Goal: Transaction & Acquisition: Download file/media

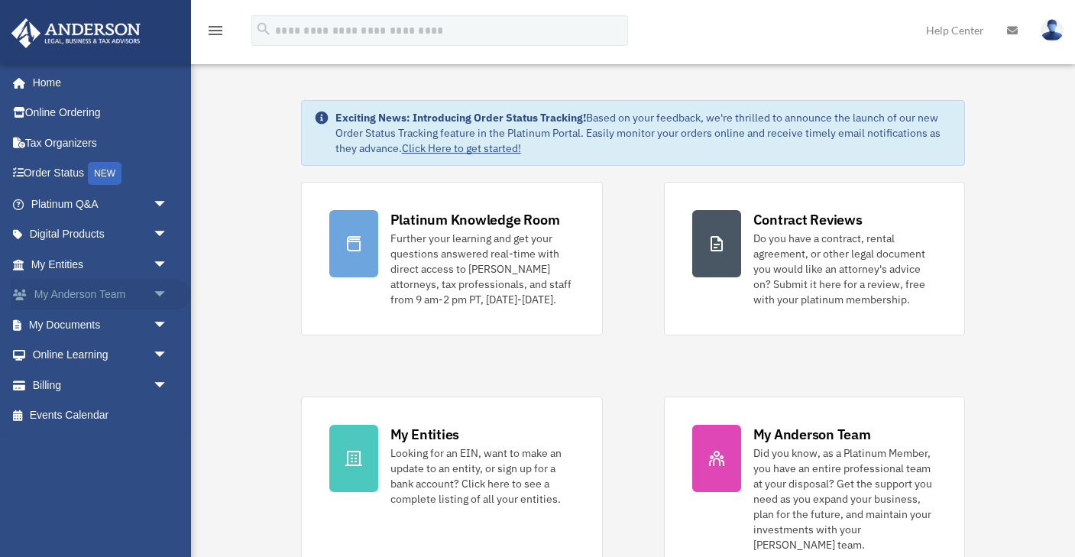
click at [129, 293] on link "My [PERSON_NAME] Team arrow_drop_down" at bounding box center [101, 295] width 180 height 31
click at [164, 298] on span "arrow_drop_down" at bounding box center [168, 295] width 31 height 31
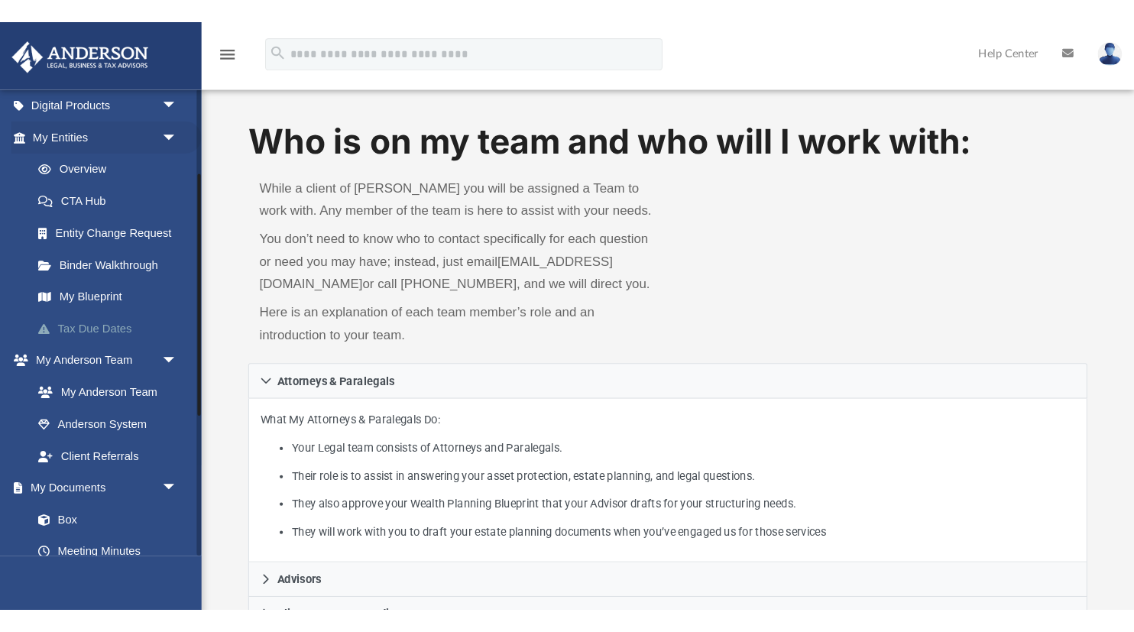
scroll to position [157, 0]
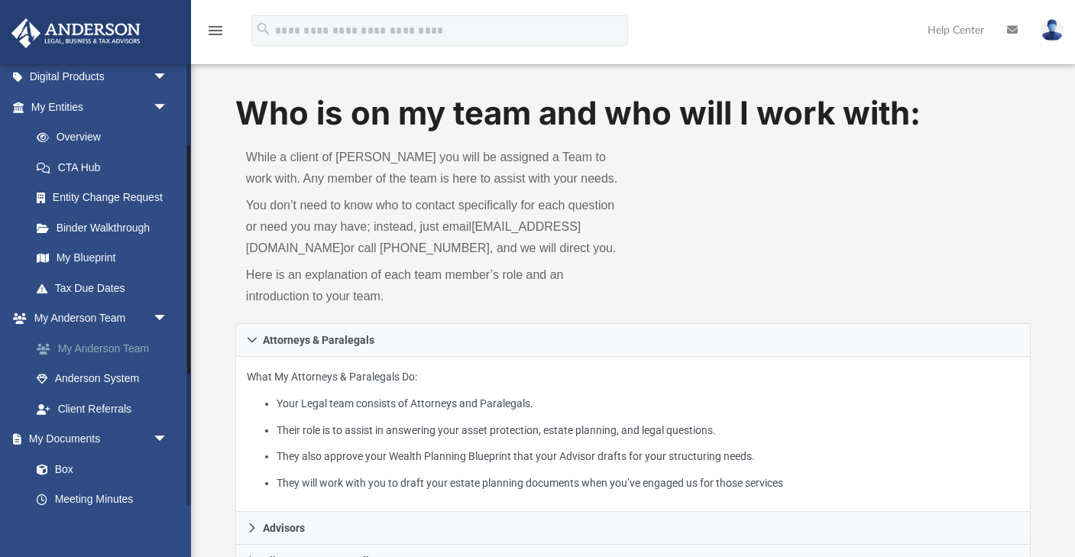
click at [124, 345] on link "My Anderson Team" at bounding box center [106, 348] width 170 height 31
click at [118, 343] on link "My Anderson Team" at bounding box center [106, 348] width 170 height 31
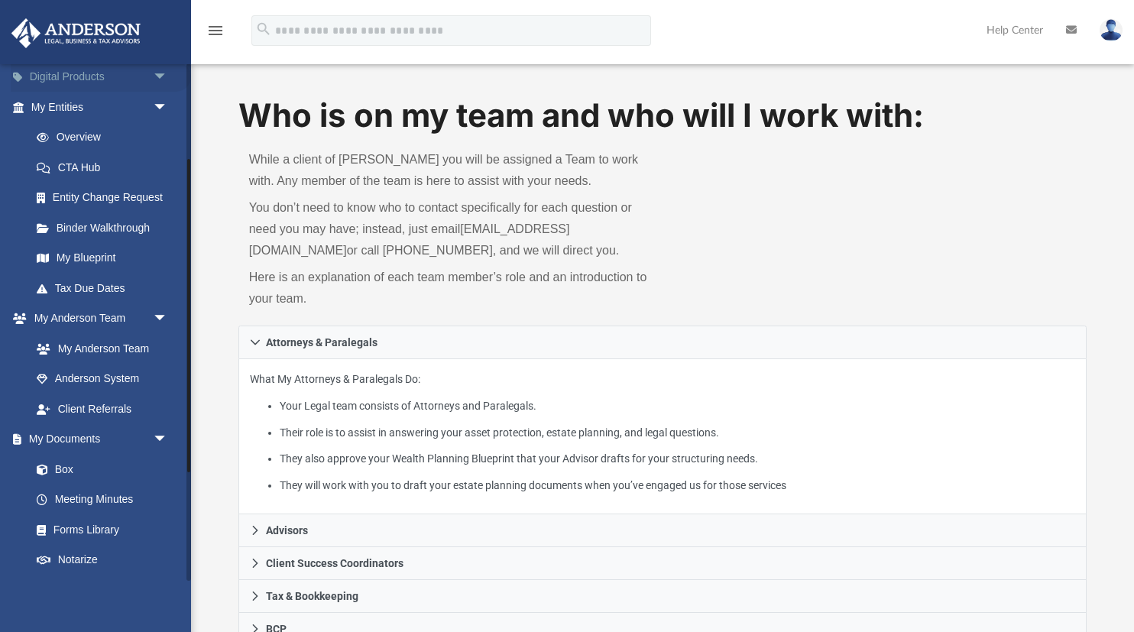
click at [160, 76] on span "arrow_drop_down" at bounding box center [168, 77] width 31 height 31
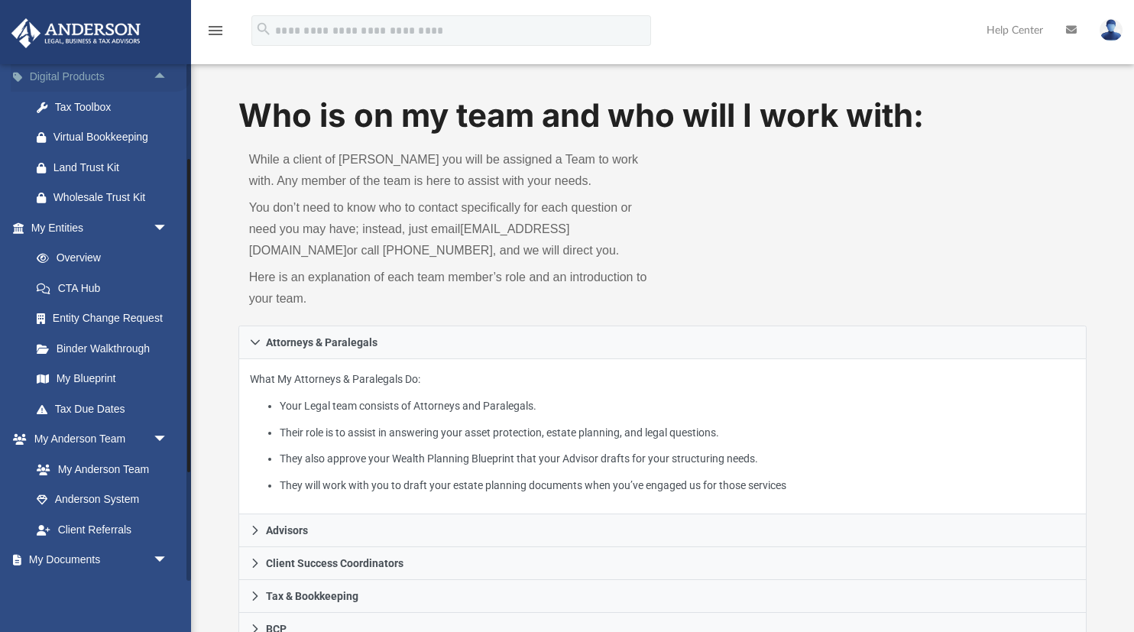
click at [160, 76] on span "arrow_drop_up" at bounding box center [168, 77] width 31 height 31
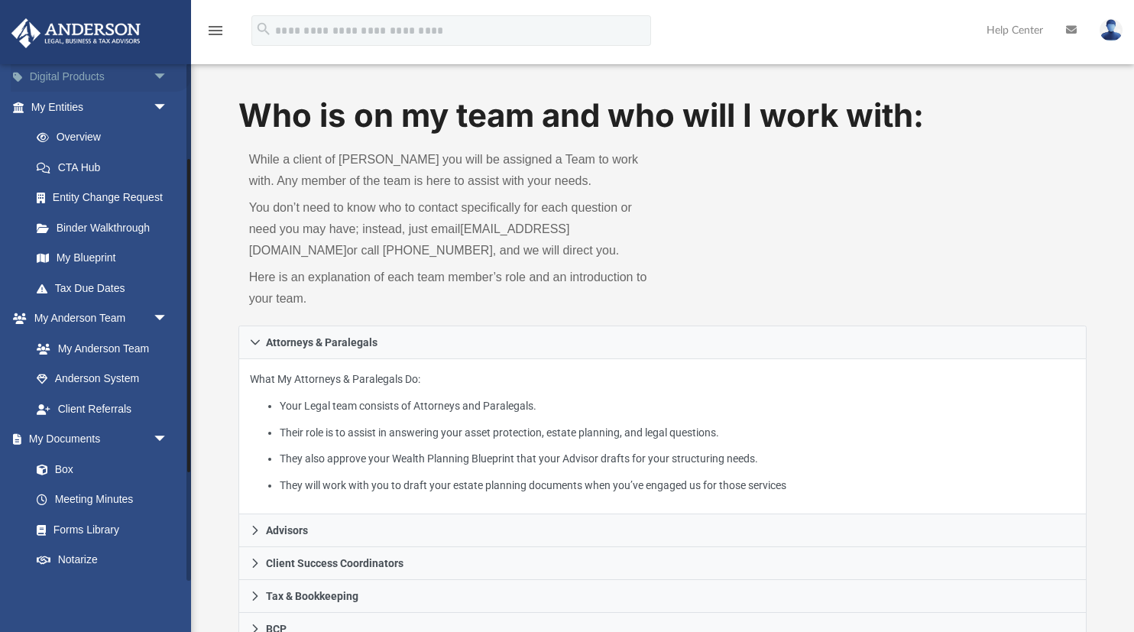
click at [160, 76] on span "arrow_drop_down" at bounding box center [168, 77] width 31 height 31
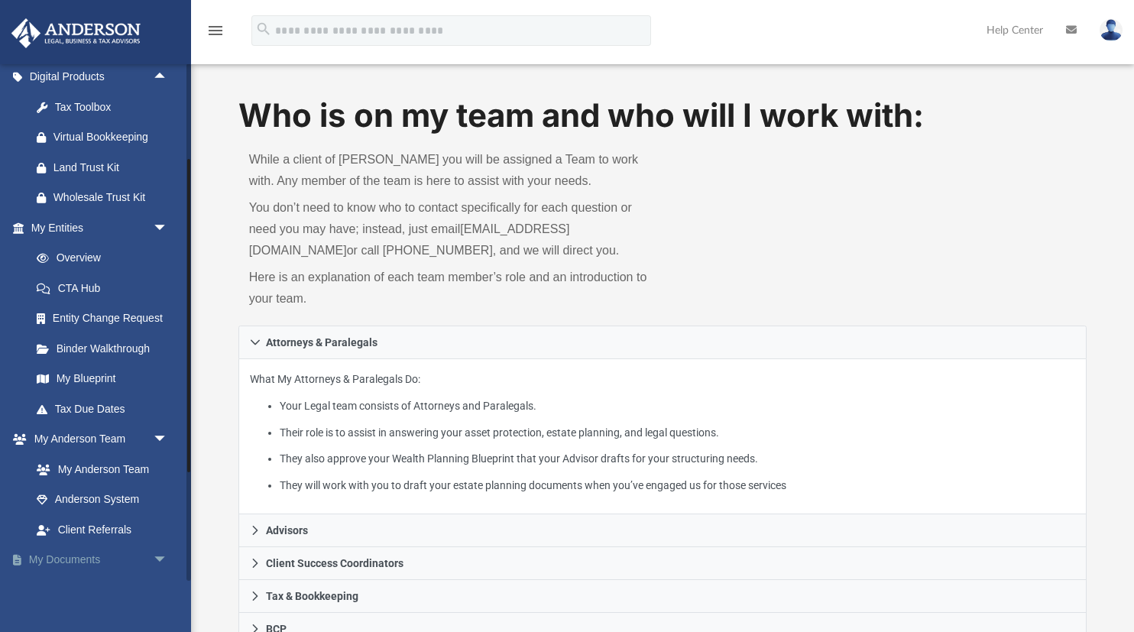
click at [164, 556] on span "arrow_drop_down" at bounding box center [168, 560] width 31 height 31
click at [160, 549] on span "arrow_drop_up" at bounding box center [168, 560] width 31 height 31
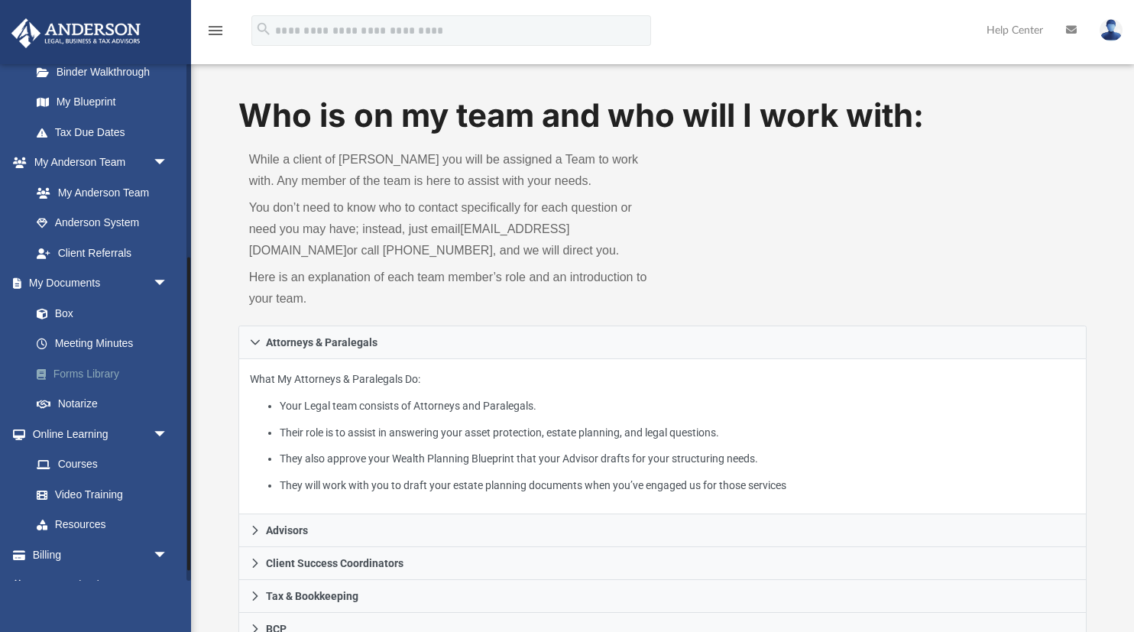
scroll to position [457, 0]
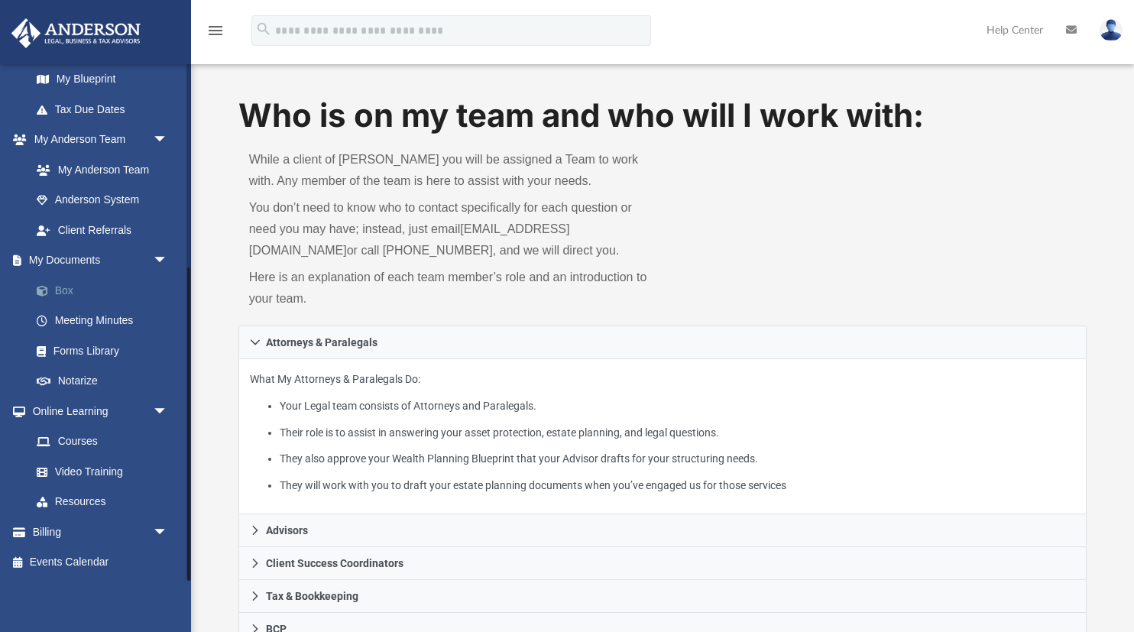
click at [65, 289] on link "Box" at bounding box center [106, 290] width 170 height 31
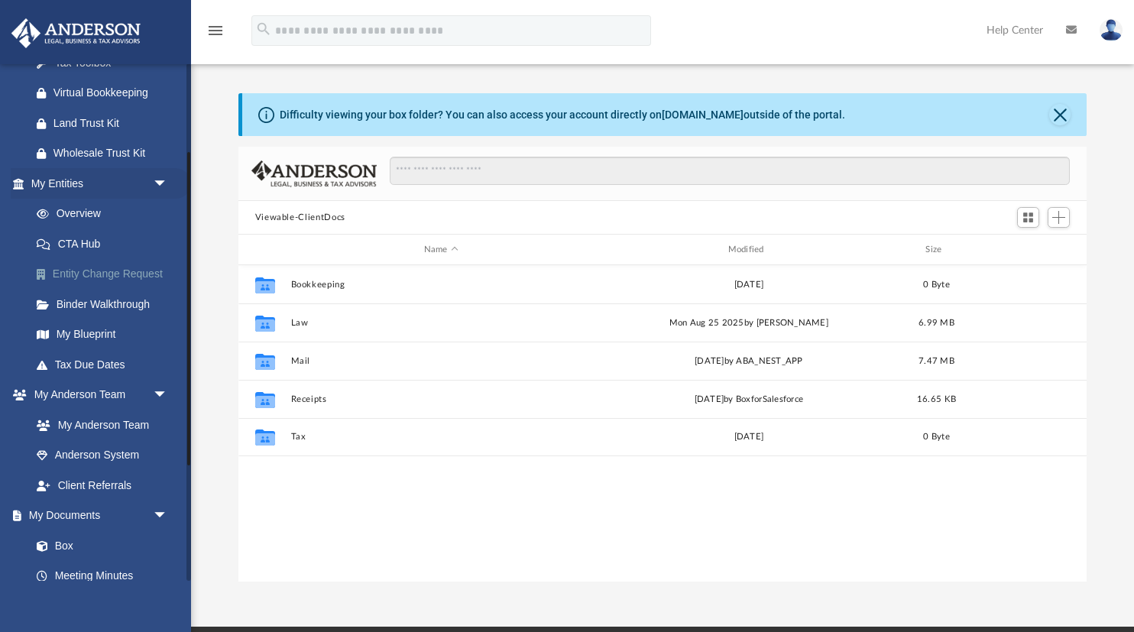
scroll to position [199, 0]
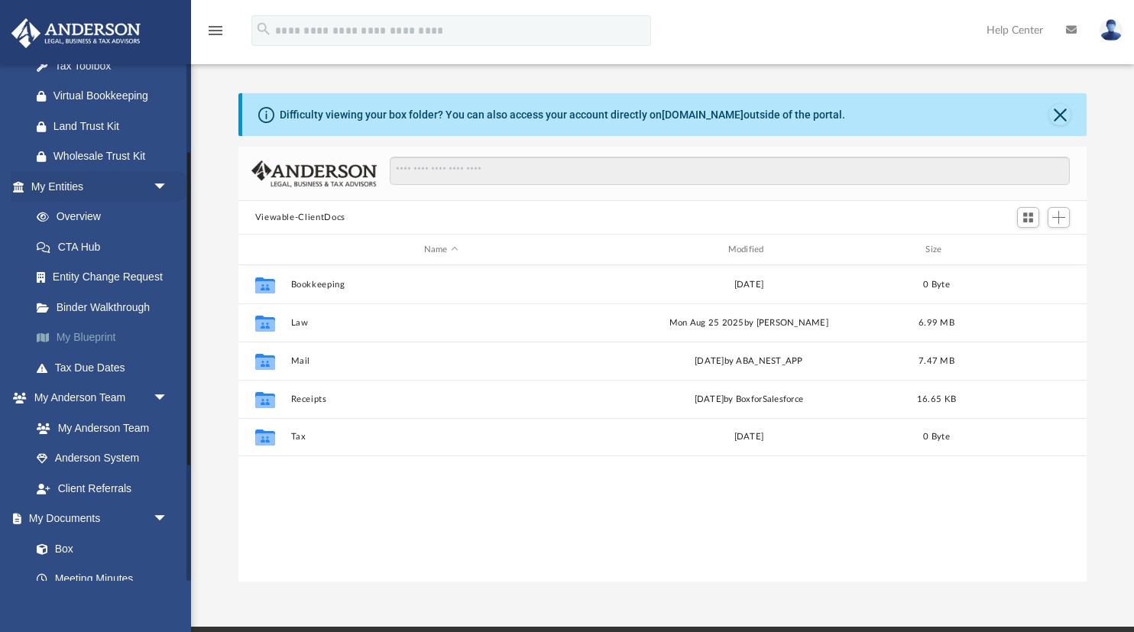
click at [87, 331] on link "My Blueprint" at bounding box center [106, 337] width 170 height 31
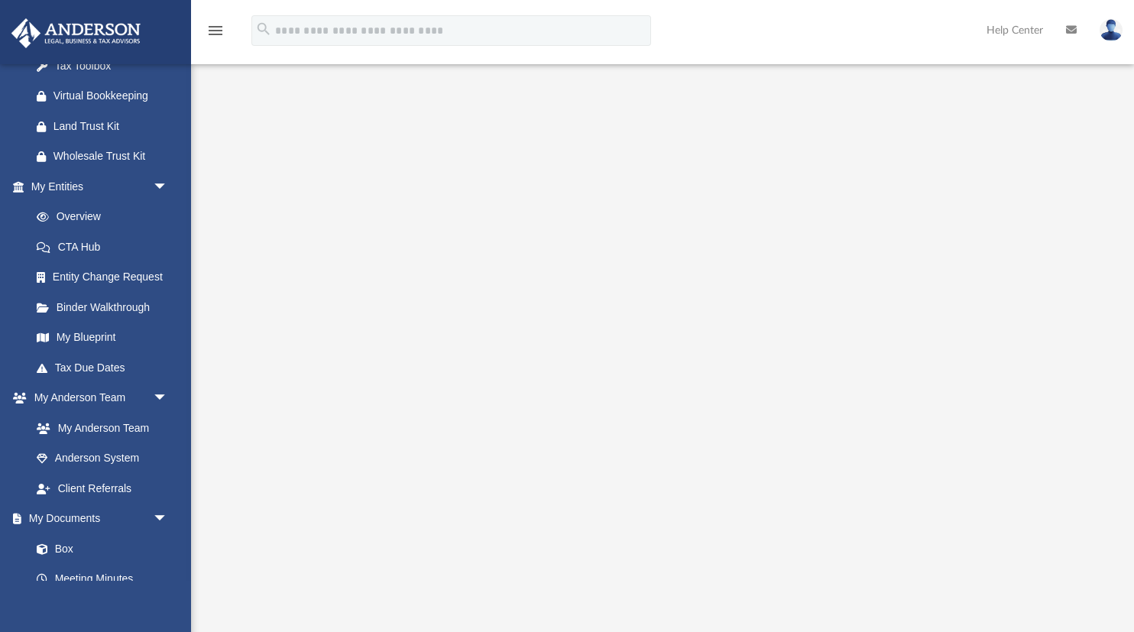
scroll to position [96, 0]
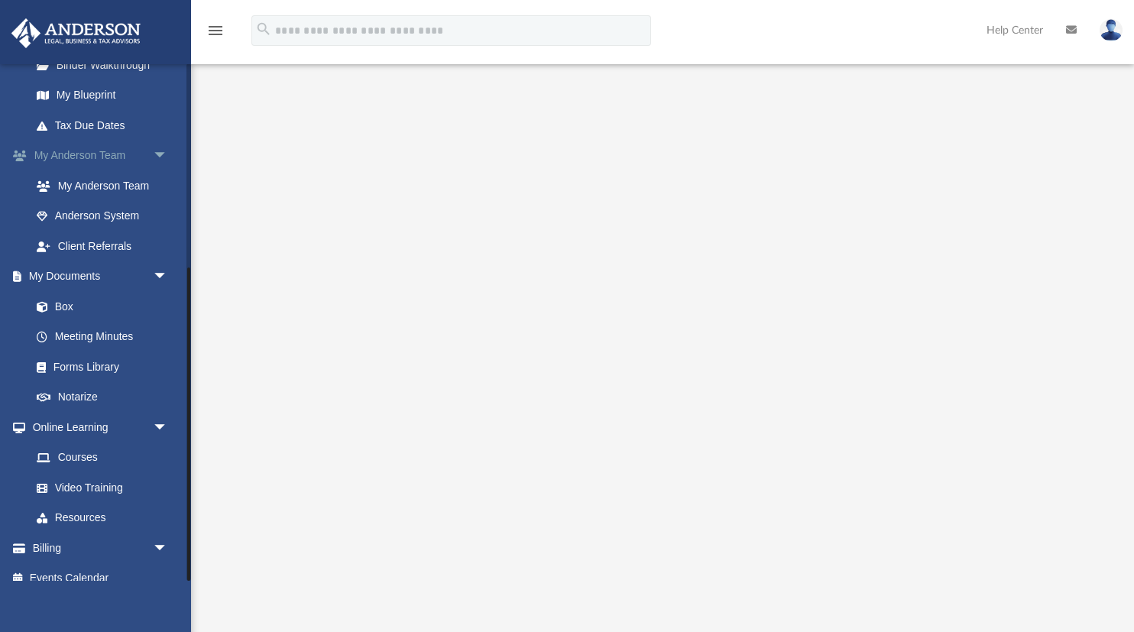
scroll to position [336, 0]
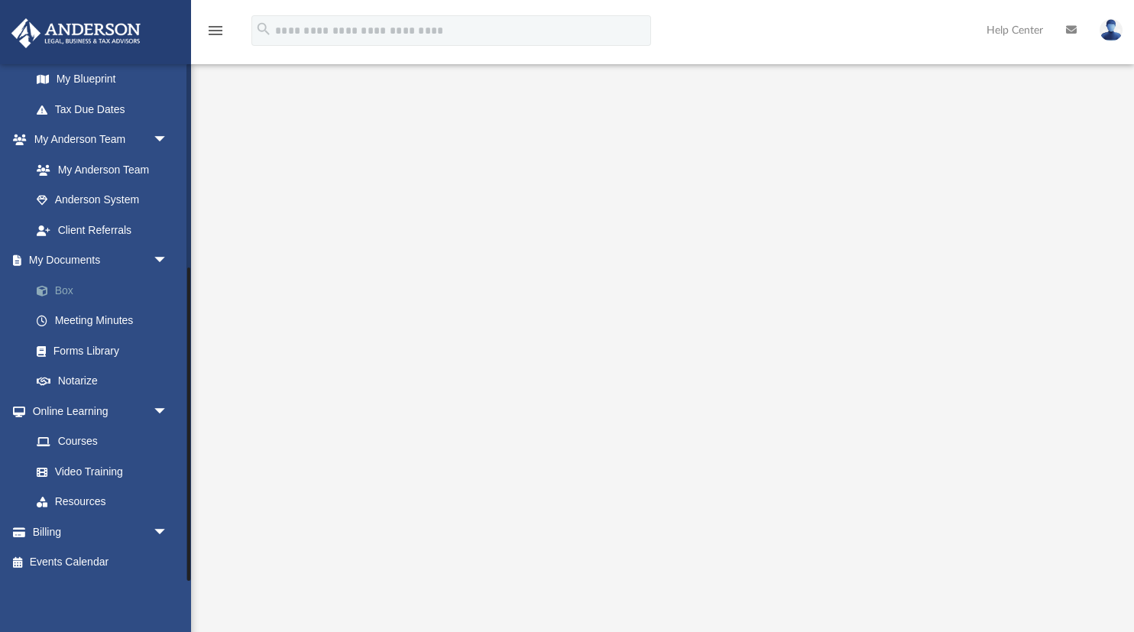
click at [66, 292] on link "Box" at bounding box center [106, 290] width 170 height 31
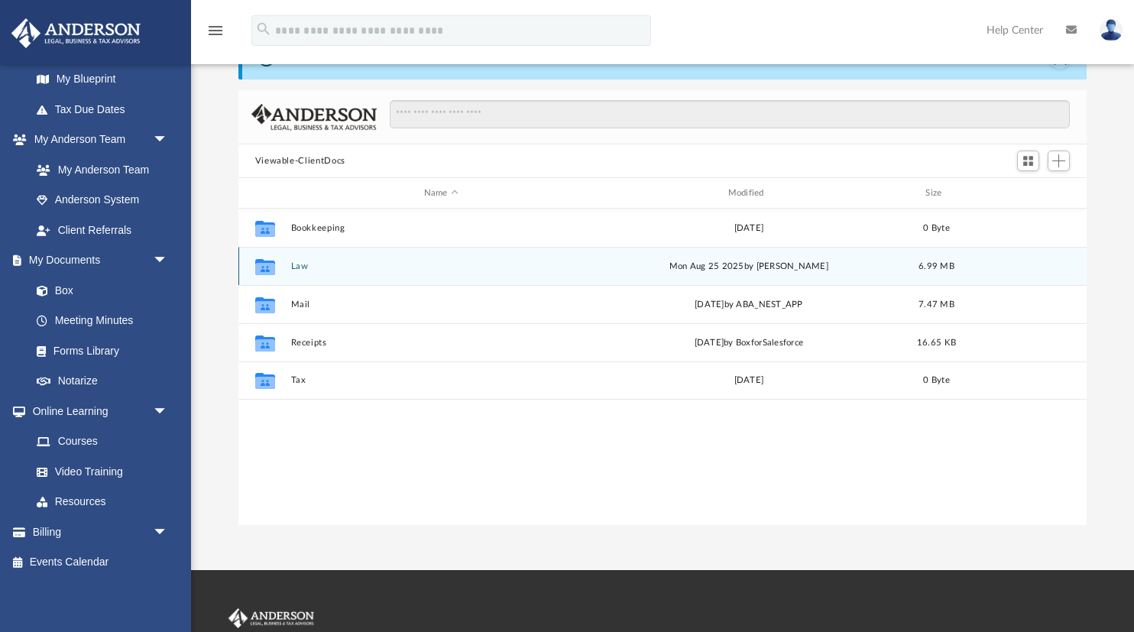
scroll to position [347, 848]
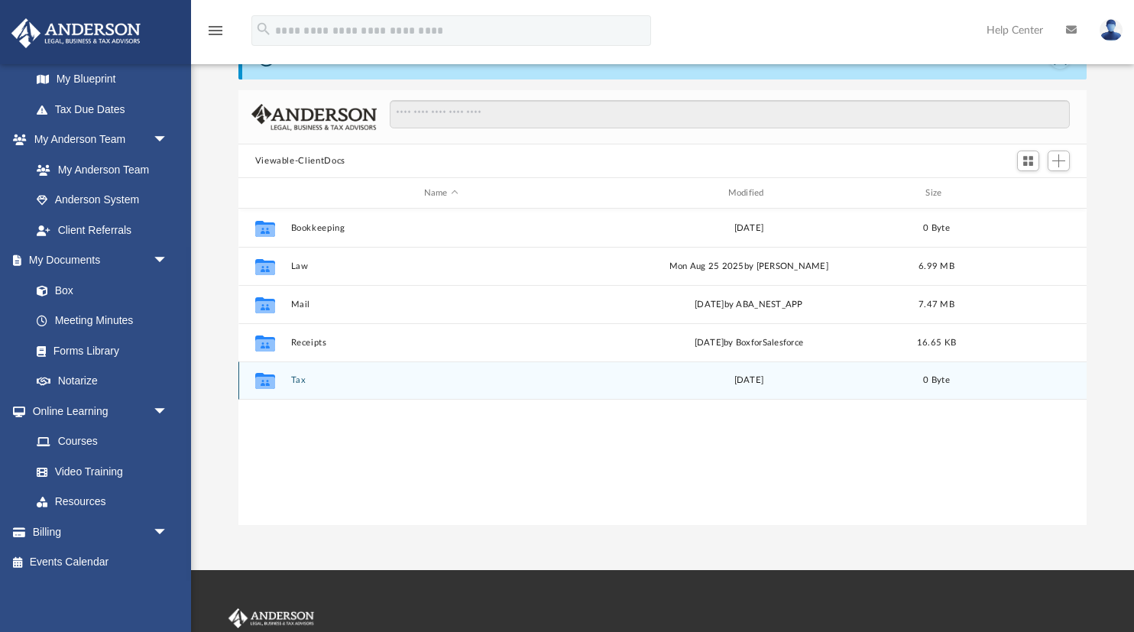
click at [299, 383] on button "Tax" at bounding box center [440, 380] width 301 height 10
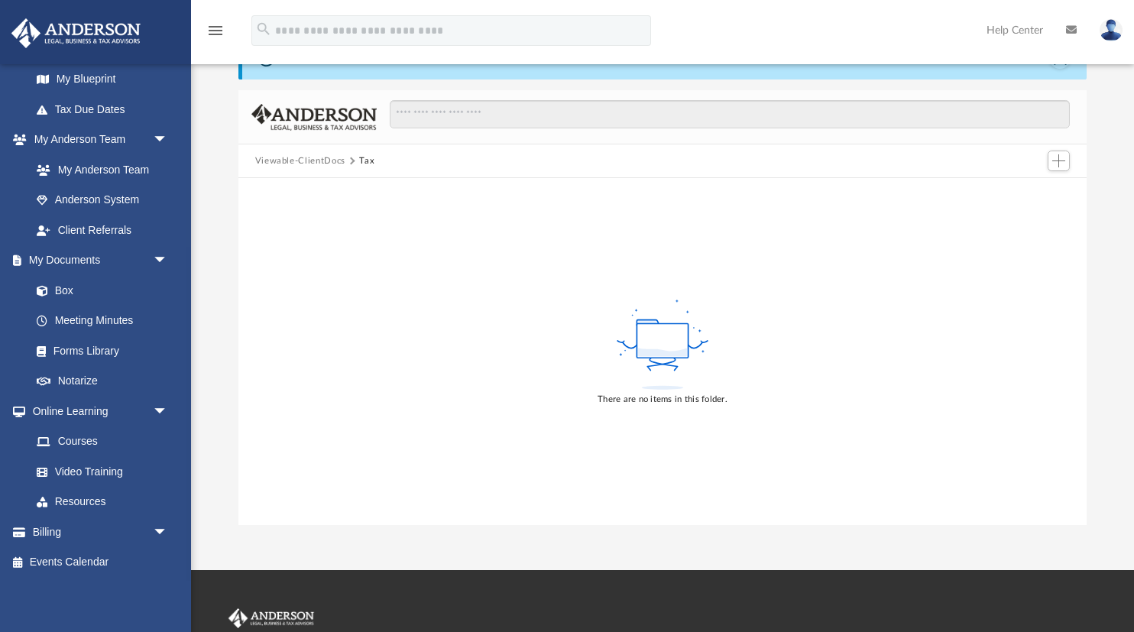
click at [309, 160] on button "Viewable-ClientDocs" at bounding box center [300, 161] width 90 height 14
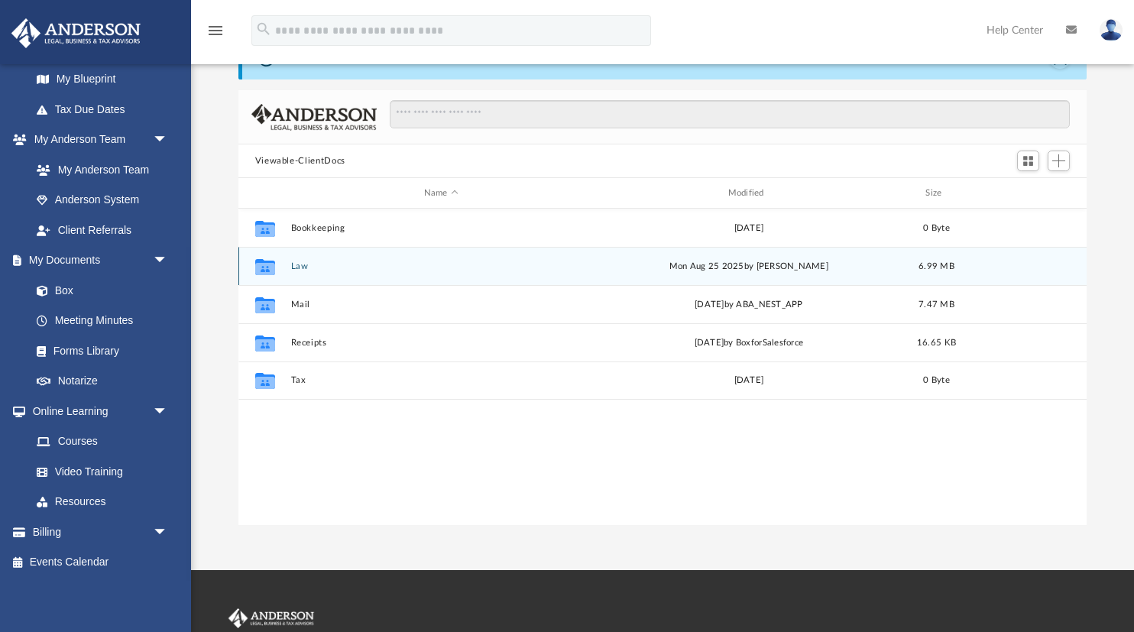
click at [299, 267] on button "Law" at bounding box center [440, 266] width 301 height 10
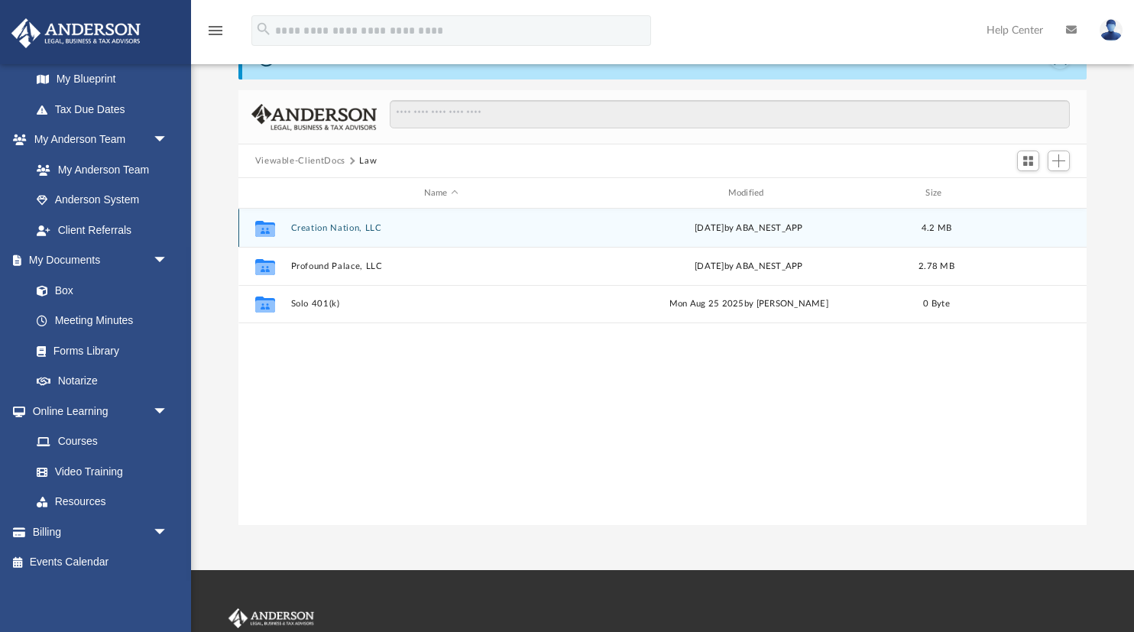
click at [347, 221] on div "Collaborated Folder Creation Nation, LLC Thu May 15 2025 by ABA_NEST_APP 4.2 MB" at bounding box center [662, 228] width 849 height 38
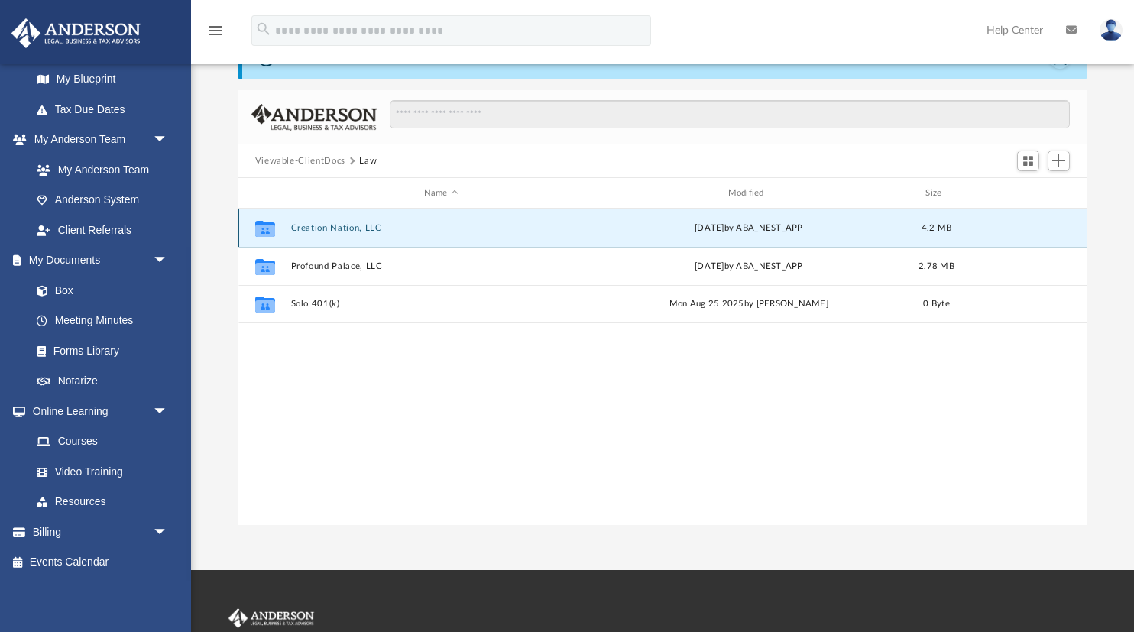
click at [264, 230] on icon "grid" at bounding box center [264, 230] width 20 height 12
click at [354, 227] on button "Creation Nation, LLC" at bounding box center [440, 228] width 301 height 10
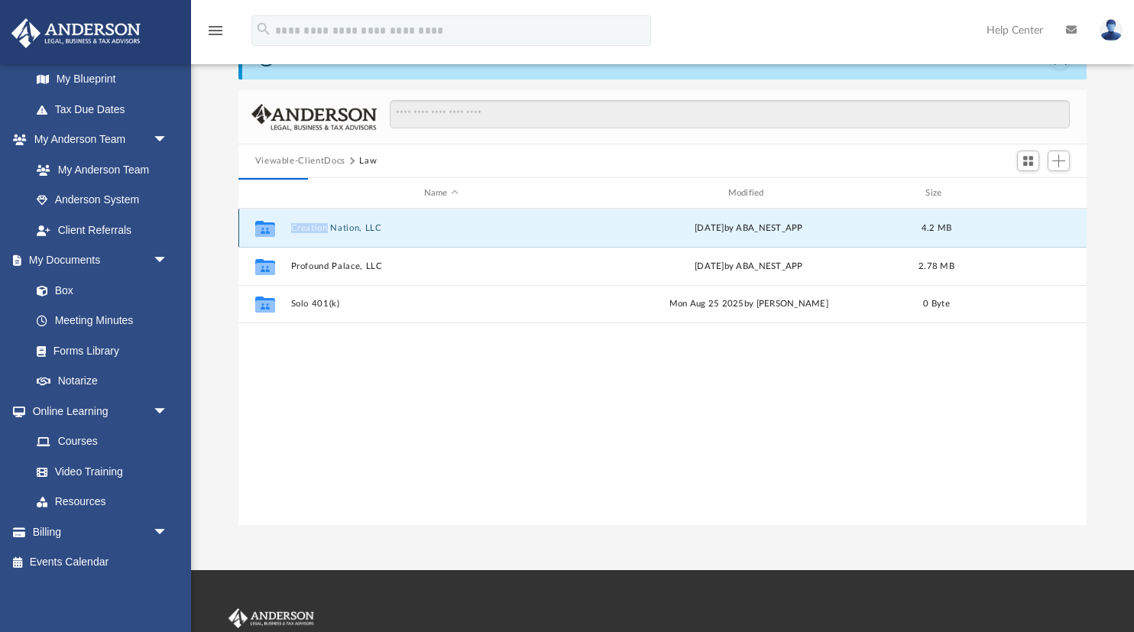
click at [354, 227] on button "Creation Nation, LLC" at bounding box center [440, 228] width 301 height 10
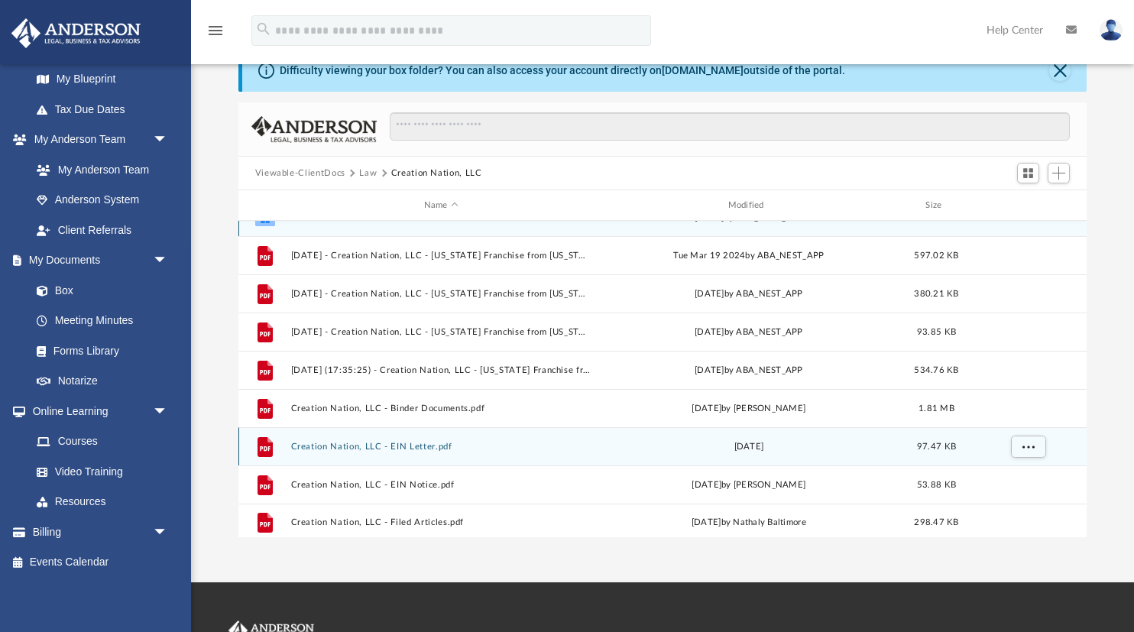
scroll to position [27, 0]
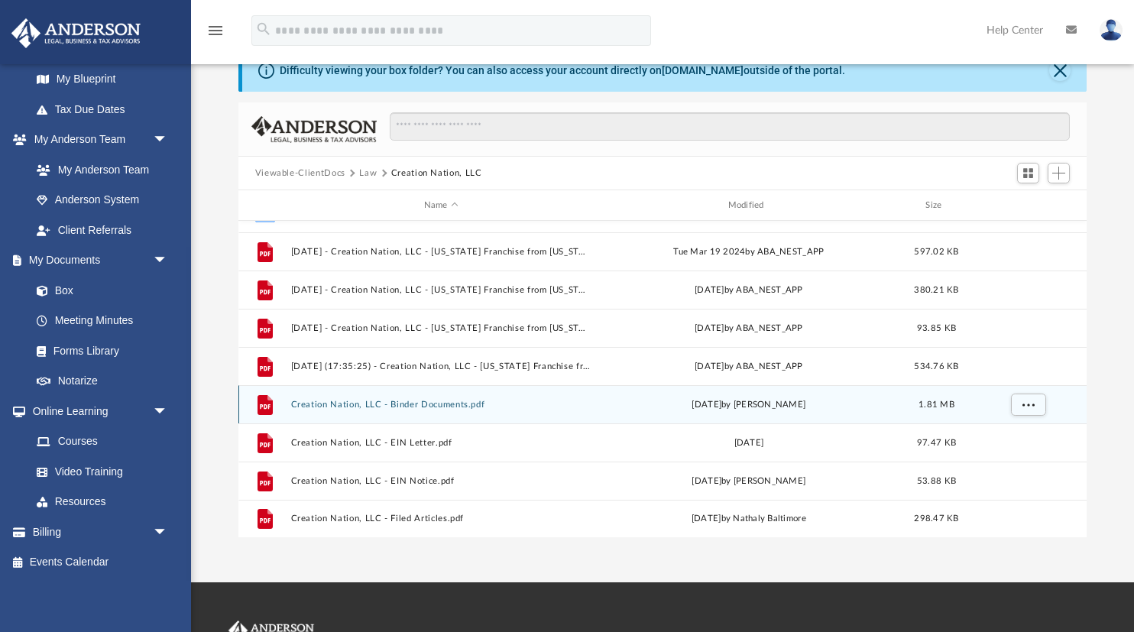
click at [264, 404] on icon "grid" at bounding box center [265, 405] width 11 height 5
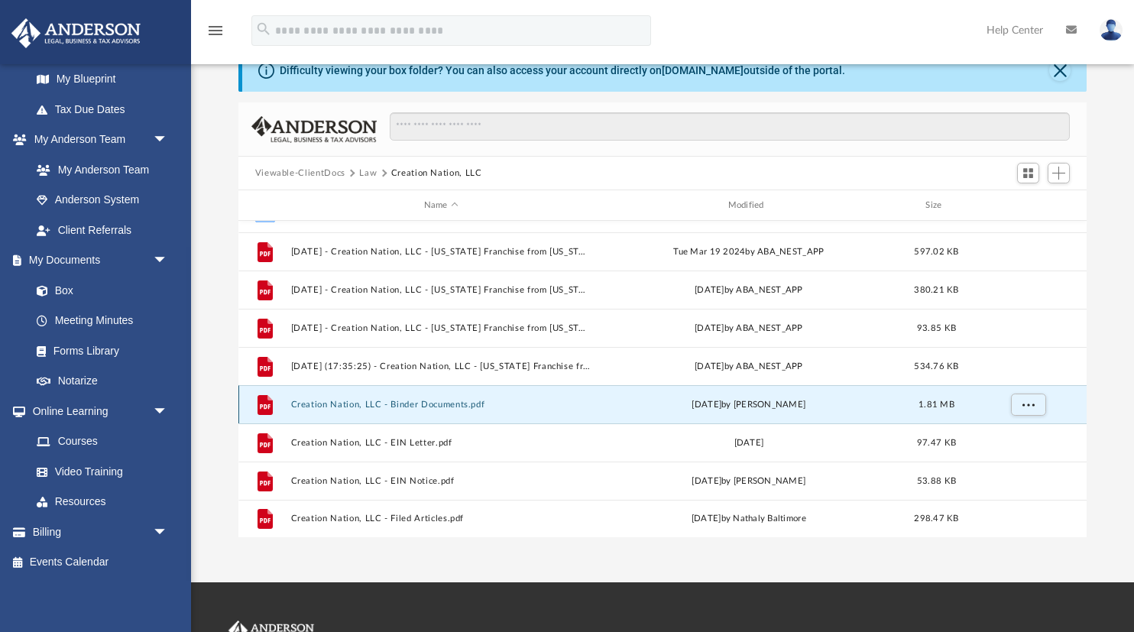
click at [320, 406] on button "Creation Nation, LLC - Binder Documents.pdf" at bounding box center [440, 405] width 301 height 10
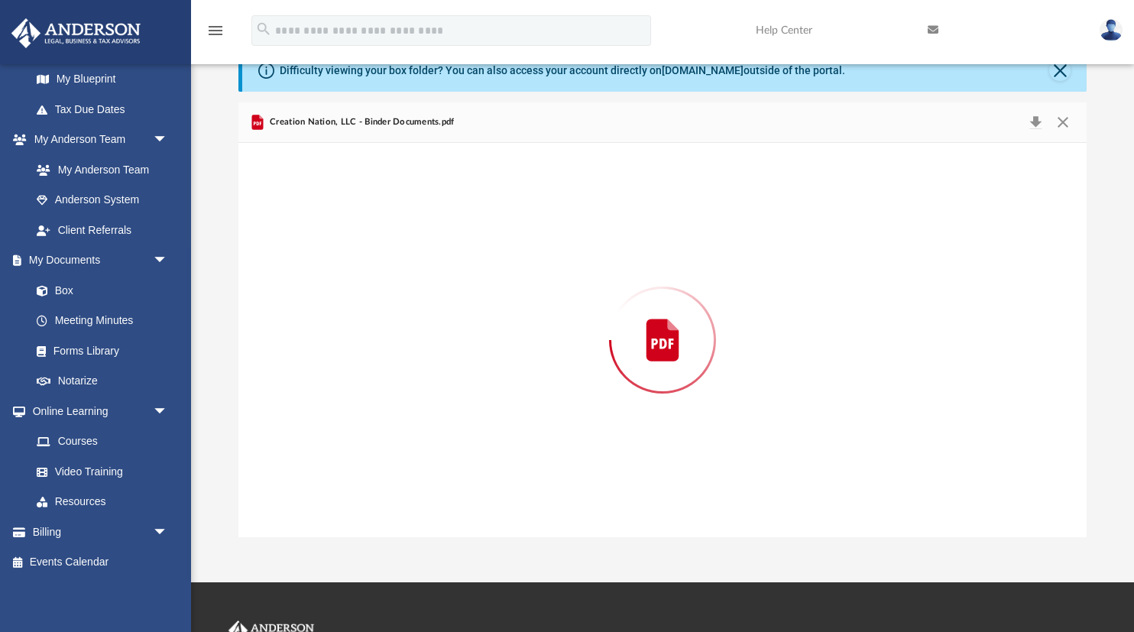
click at [320, 406] on div "Preview" at bounding box center [662, 340] width 849 height 394
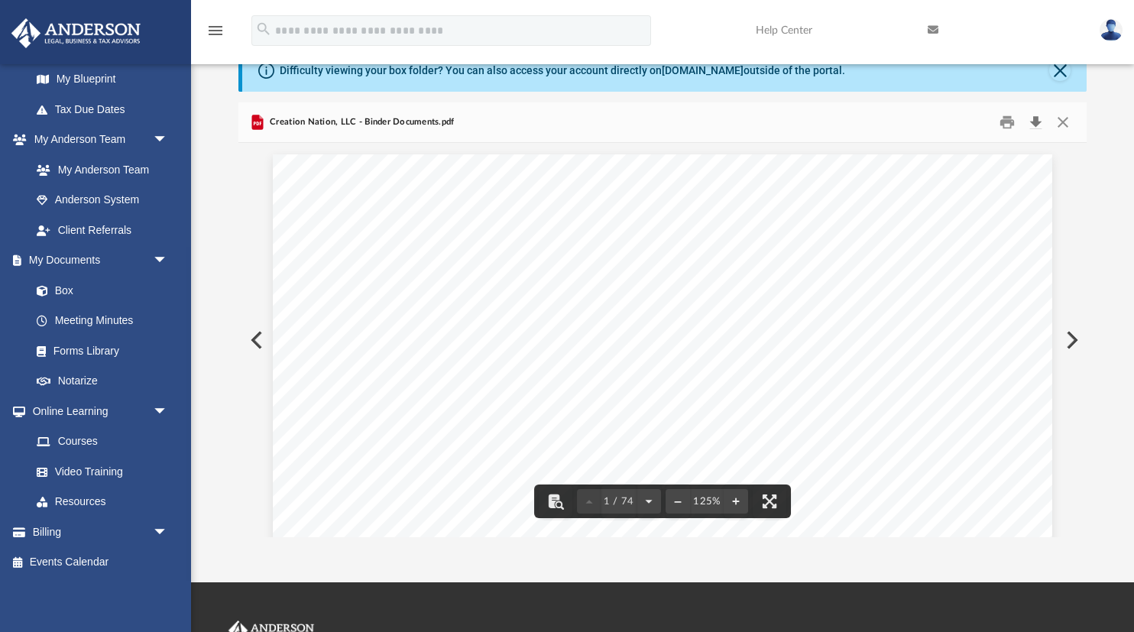
click at [1039, 121] on button "Download" at bounding box center [1036, 123] width 28 height 24
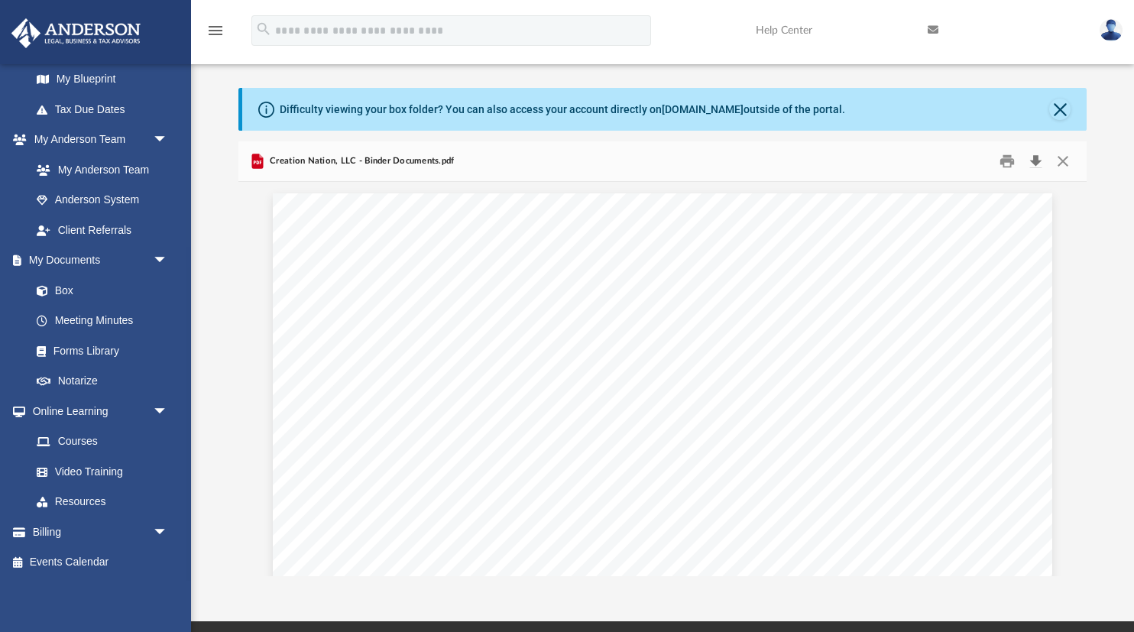
scroll to position [2, 0]
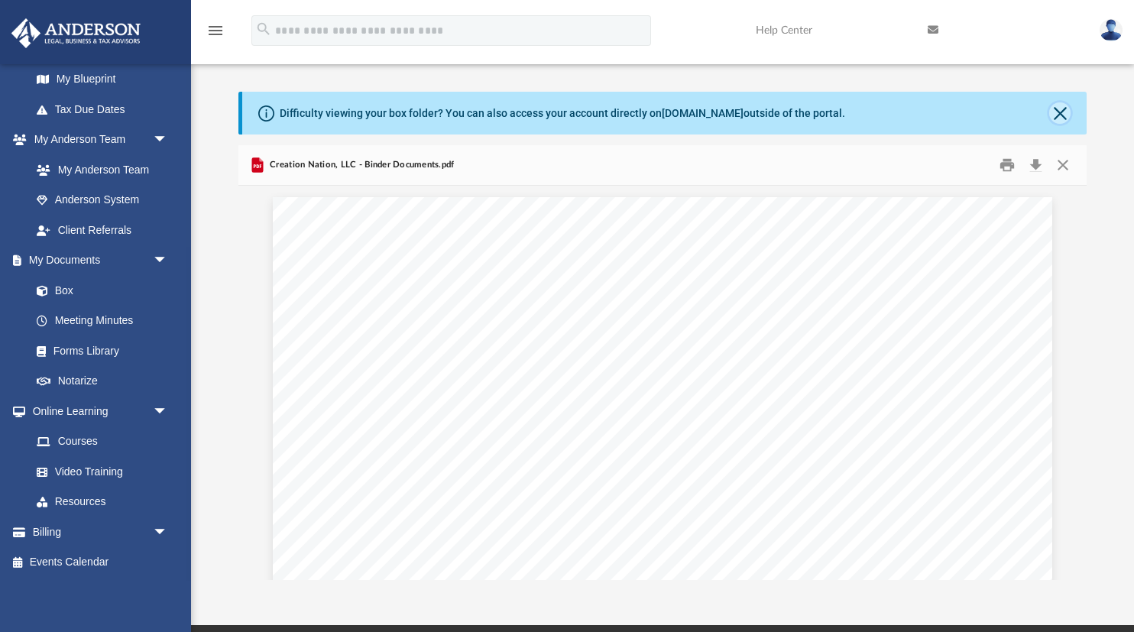
click at [1067, 111] on button "Close" at bounding box center [1059, 112] width 21 height 21
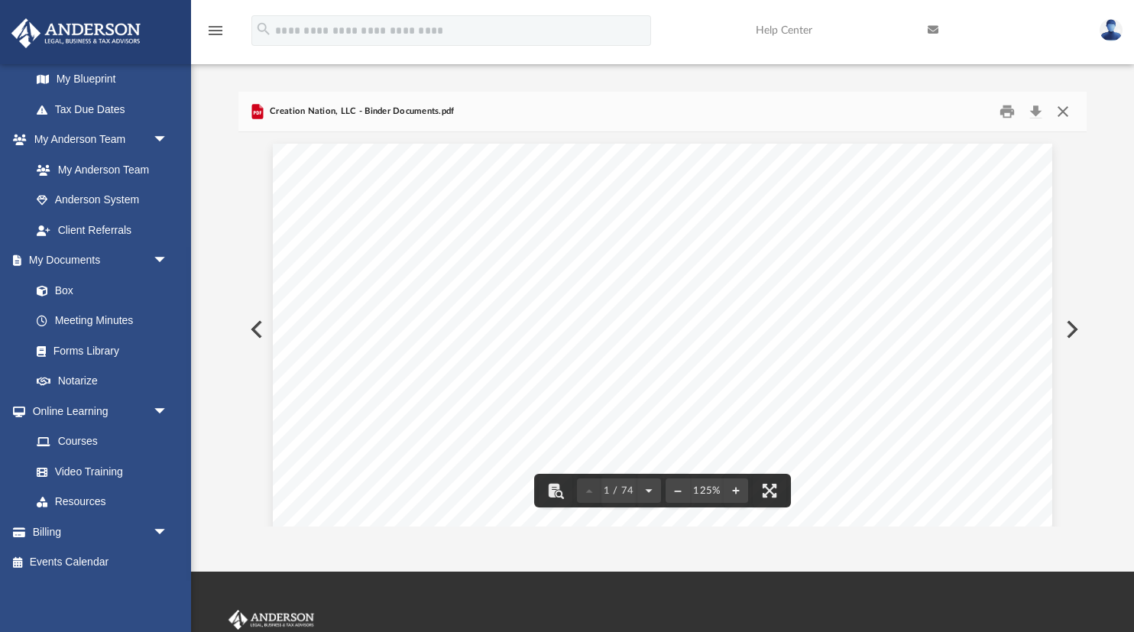
click at [1070, 112] on button "Close" at bounding box center [1063, 112] width 28 height 24
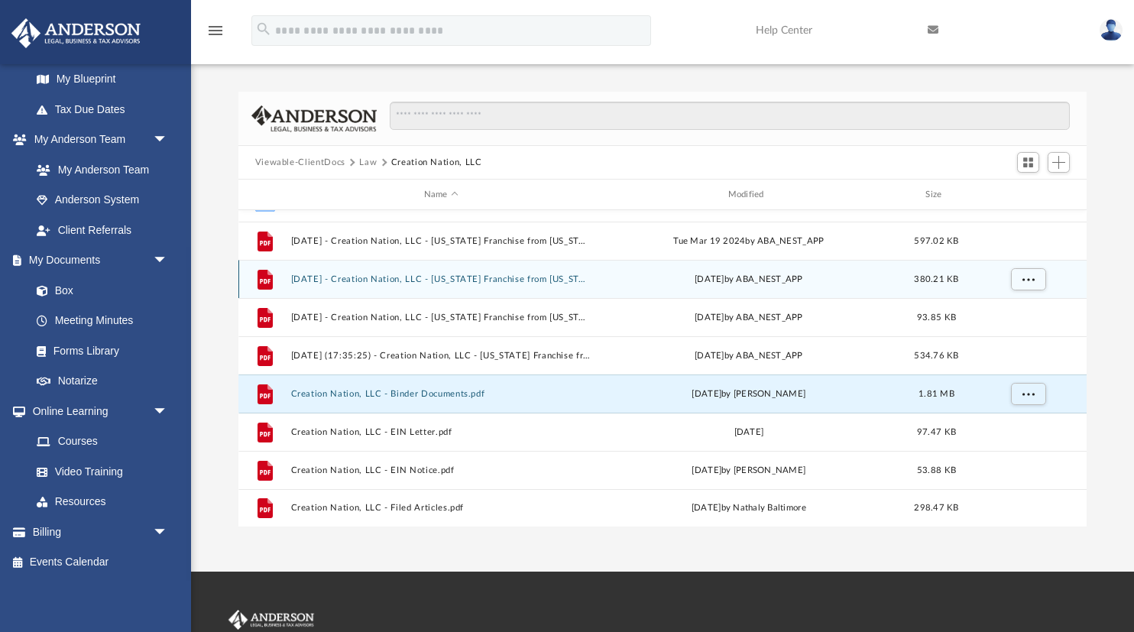
scroll to position [0, 0]
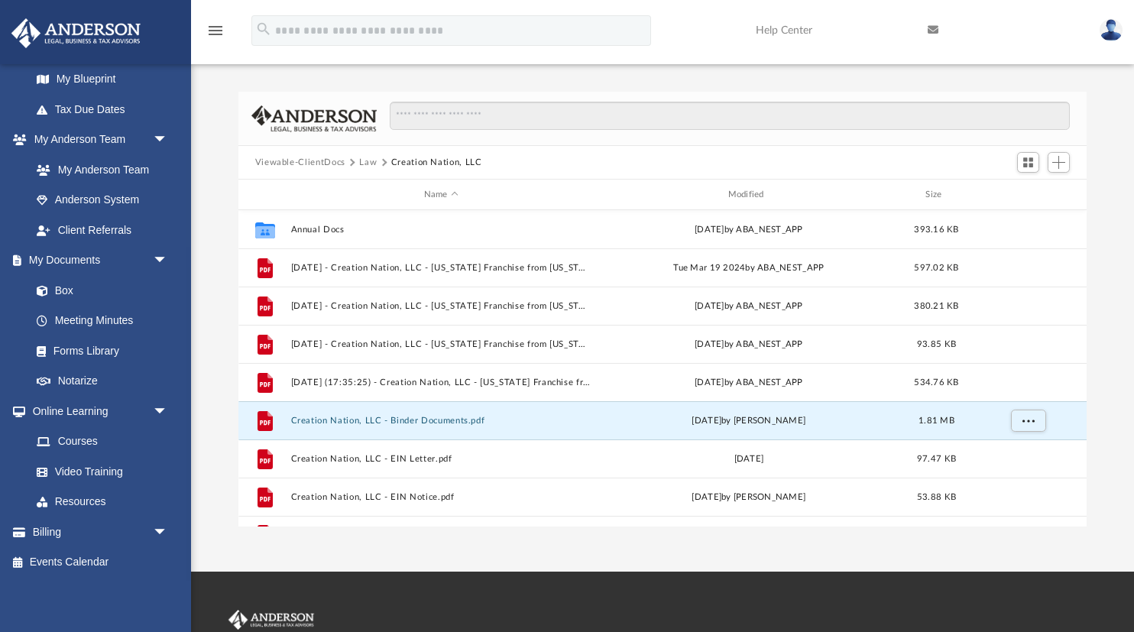
click at [368, 164] on button "Law" at bounding box center [368, 163] width 18 height 14
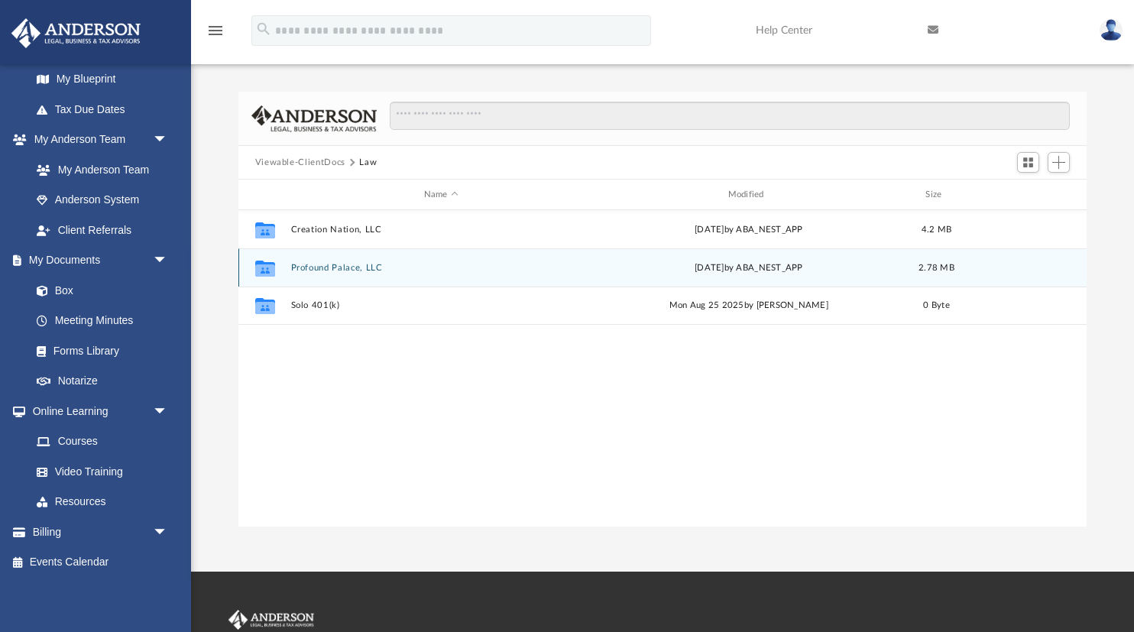
click at [316, 268] on button "Profound Palace, LLC" at bounding box center [440, 268] width 301 height 10
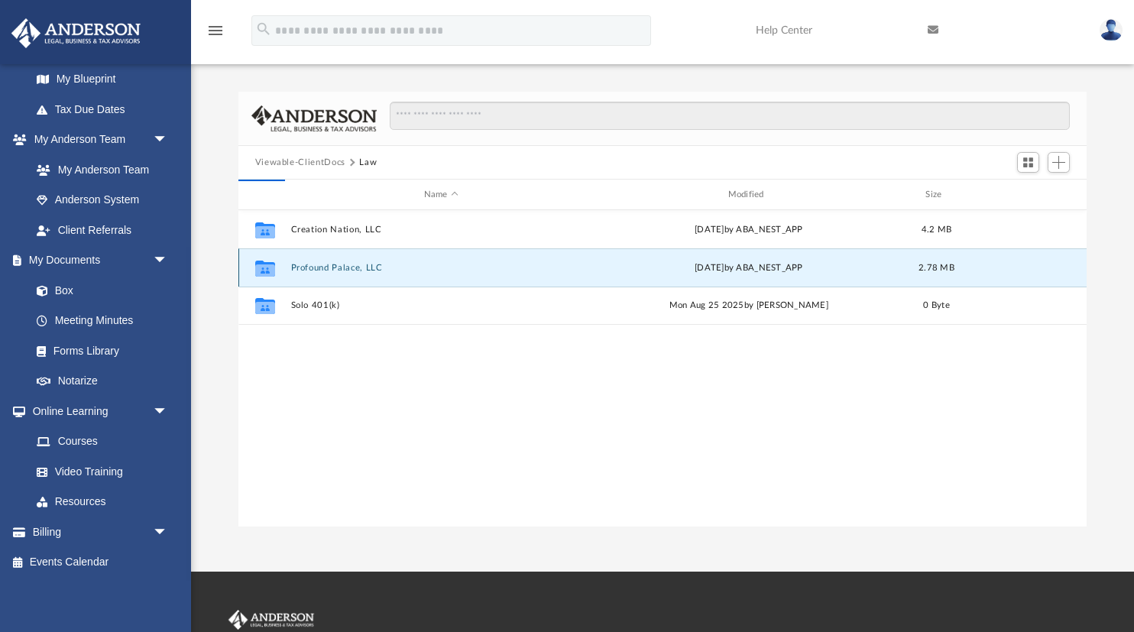
click at [316, 268] on button "Profound Palace, LLC" at bounding box center [440, 268] width 301 height 10
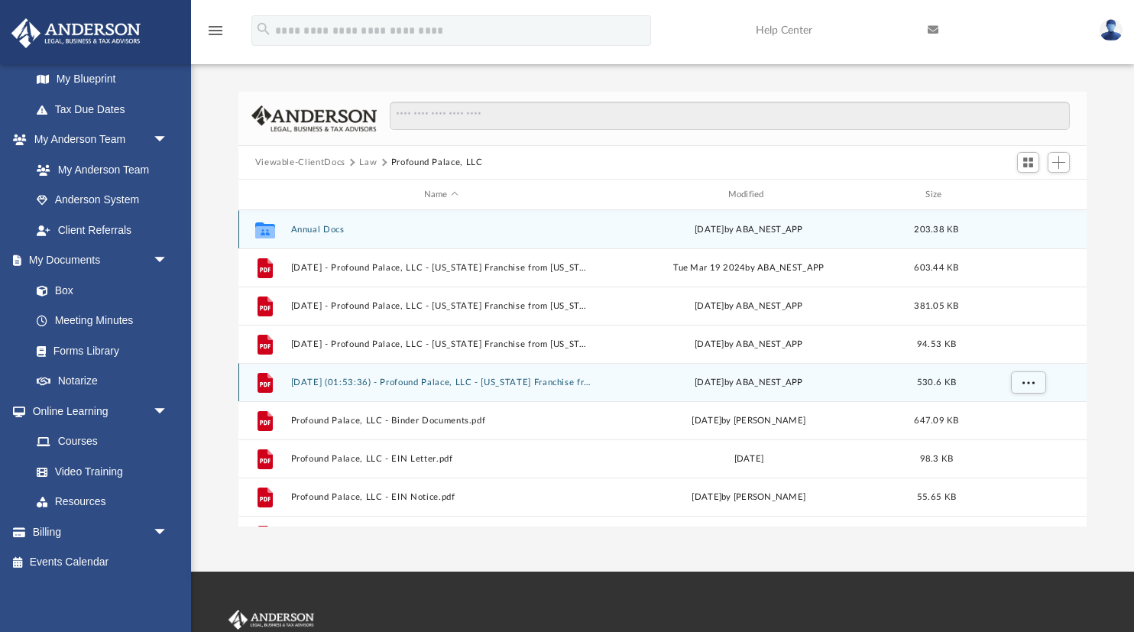
scroll to position [65, 0]
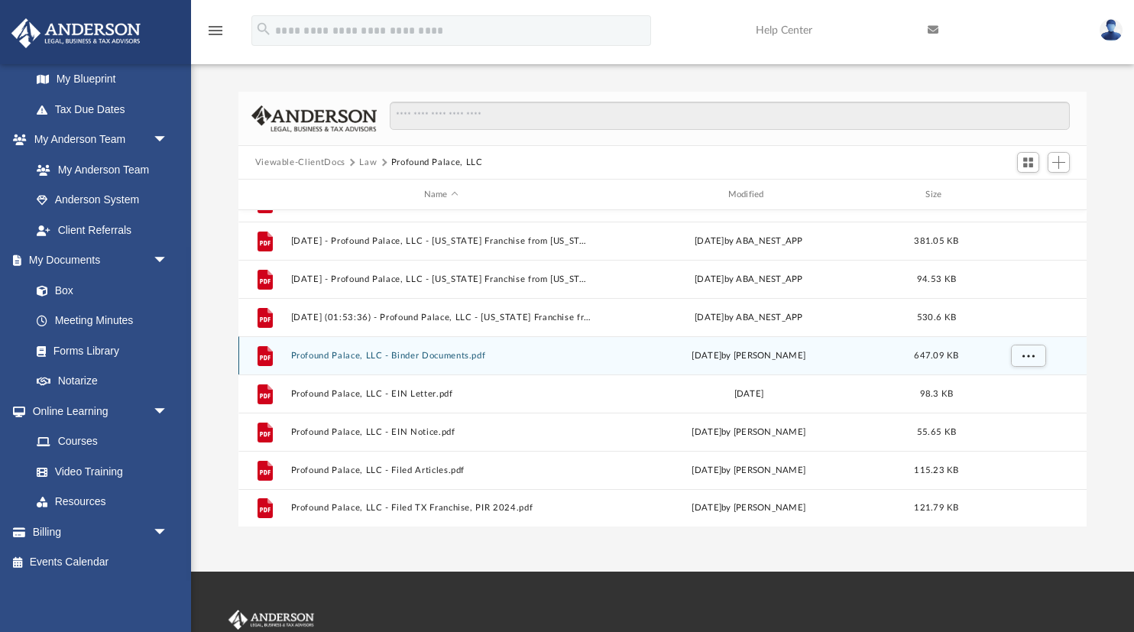
click at [439, 357] on button "Profound Palace, LLC - Binder Documents.pdf" at bounding box center [440, 356] width 301 height 10
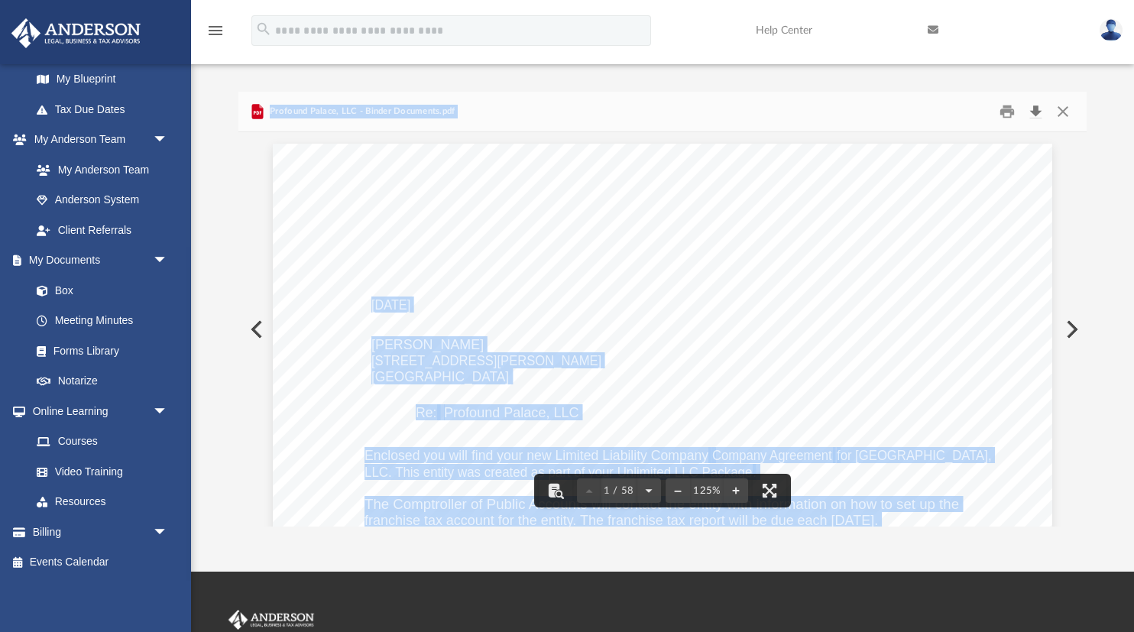
click at [1033, 110] on button "Download" at bounding box center [1036, 112] width 28 height 24
